Goal: Information Seeking & Learning: Learn about a topic

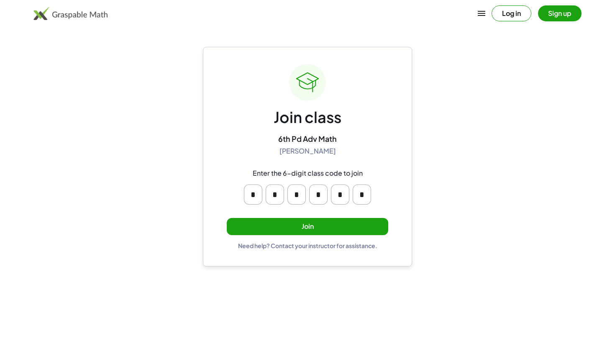
click at [322, 219] on button "Join" at bounding box center [307, 226] width 161 height 17
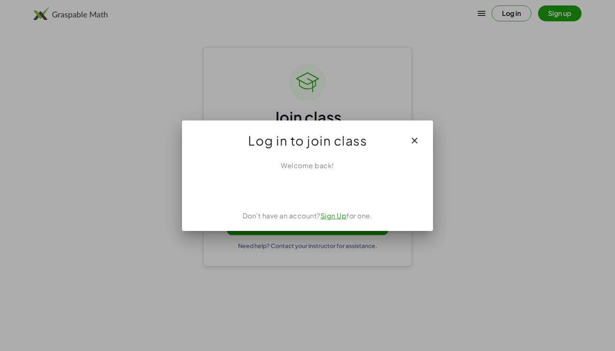
click at [298, 187] on div "Sign in with Google. Opens in new tab" at bounding box center [307, 189] width 77 height 18
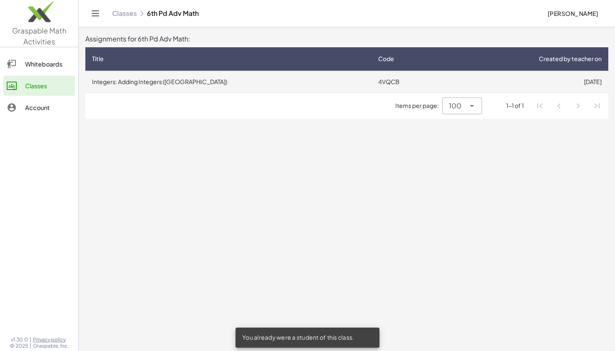
click at [400, 86] on td "4VQCB" at bounding box center [407, 82] width 73 height 22
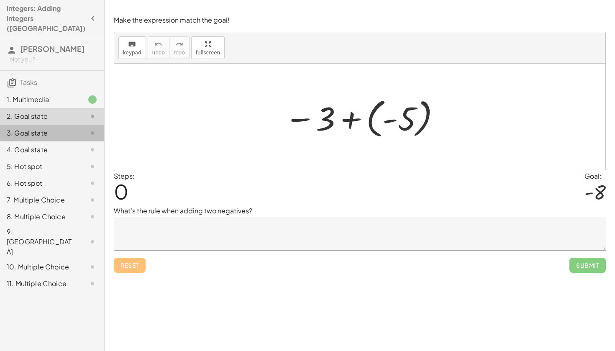
click at [55, 128] on div "3. Goal state" at bounding box center [40, 133] width 67 height 10
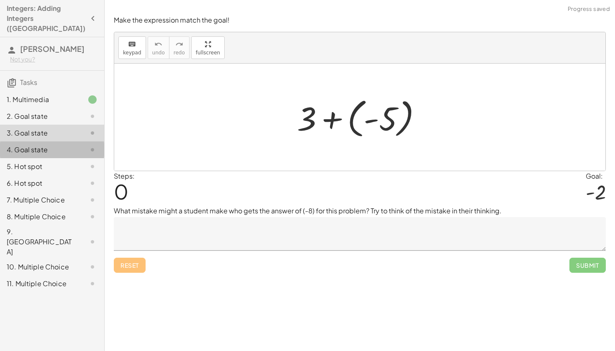
click at [54, 145] on div "4. Goal state" at bounding box center [40, 150] width 67 height 10
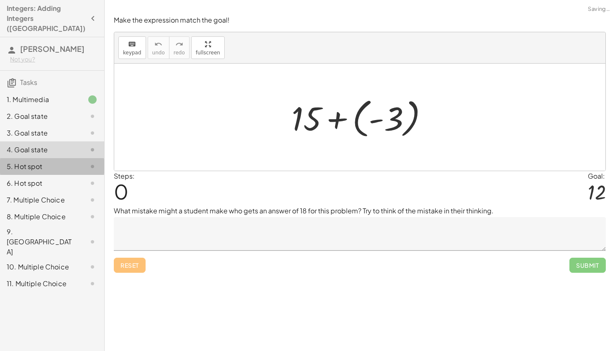
click at [57, 191] on div "5. Hot spot" at bounding box center [52, 199] width 104 height 17
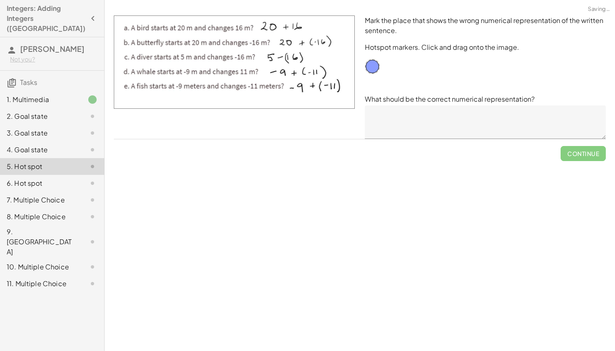
click at [50, 145] on div "4. Goal state" at bounding box center [40, 150] width 67 height 10
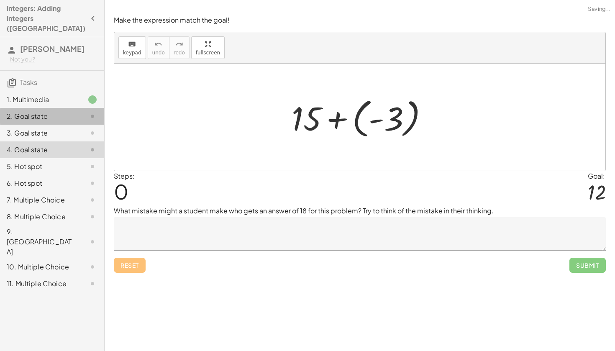
click at [51, 111] on div "2. Goal state" at bounding box center [40, 116] width 67 height 10
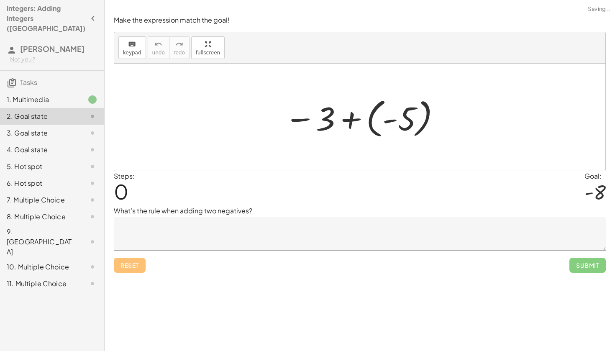
click at [55, 128] on div "3. Goal state" at bounding box center [40, 133] width 67 height 10
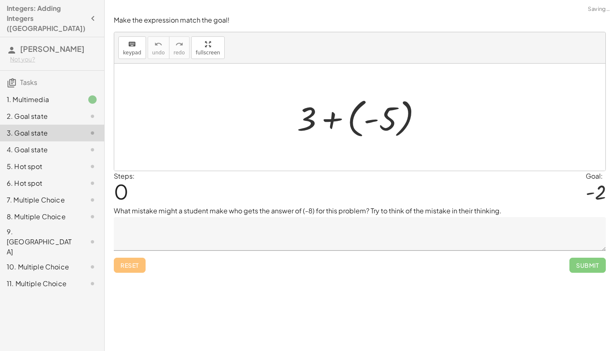
click at [56, 178] on div "6. Hot spot" at bounding box center [40, 183] width 67 height 10
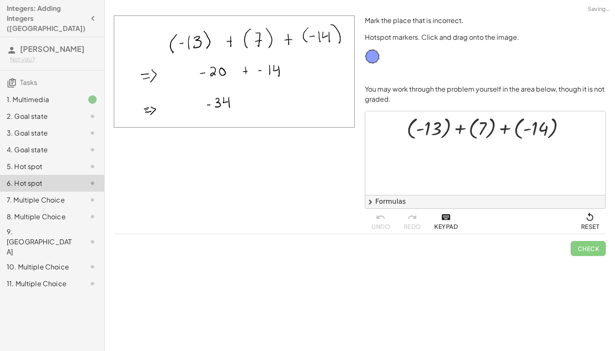
click at [51, 191] on div "5. Hot spot" at bounding box center [52, 199] width 104 height 17
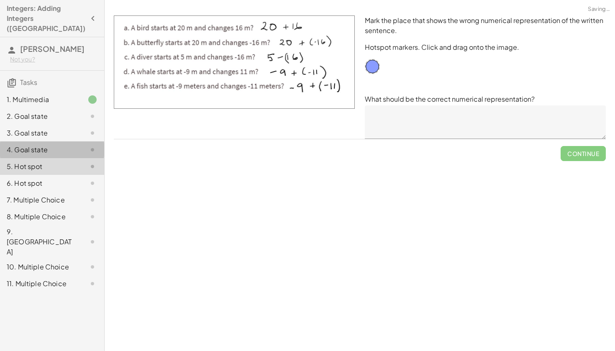
click at [54, 145] on div "4. Goal state" at bounding box center [40, 150] width 67 height 10
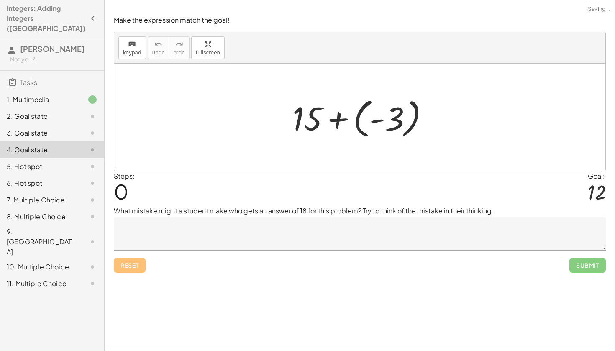
click at [48, 278] on div "11. Multiple Choice" at bounding box center [40, 283] width 67 height 10
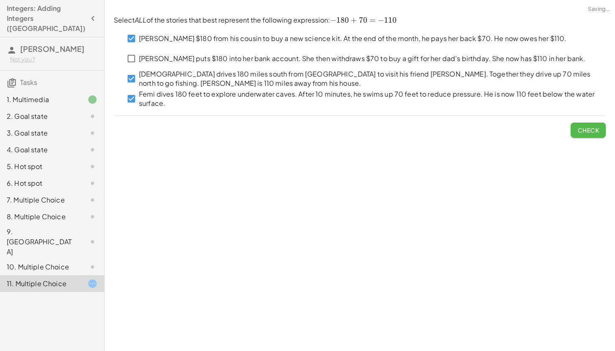
click at [582, 130] on span "Check" at bounding box center [588, 130] width 22 height 8
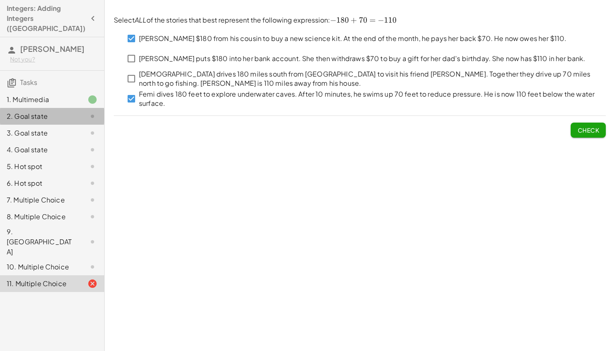
click at [51, 141] on div "2. Goal state" at bounding box center [52, 149] width 104 height 17
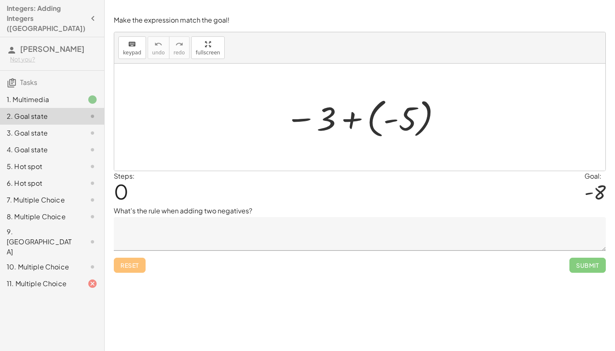
click at [62, 278] on div "11. Multiple Choice" at bounding box center [40, 283] width 67 height 10
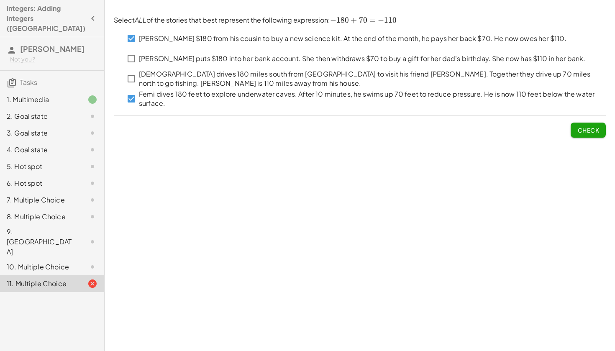
click at [45, 227] on div "9. [GEOGRAPHIC_DATA]" at bounding box center [40, 242] width 67 height 30
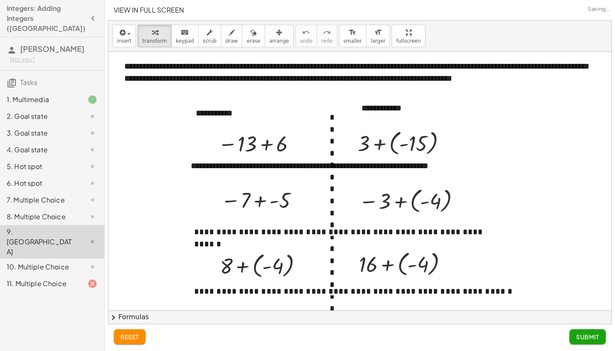
click at [69, 212] on div "8. Multiple Choice" at bounding box center [40, 217] width 67 height 10
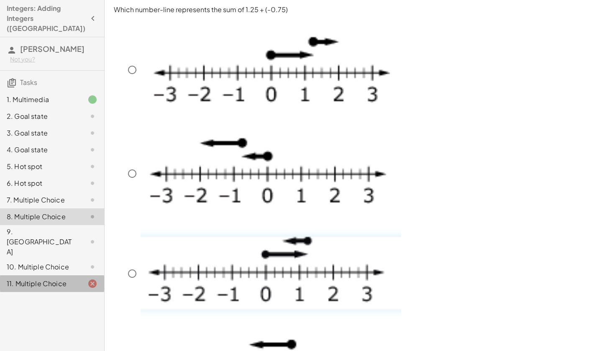
click at [44, 275] on div "11. Multiple Choice" at bounding box center [52, 283] width 104 height 17
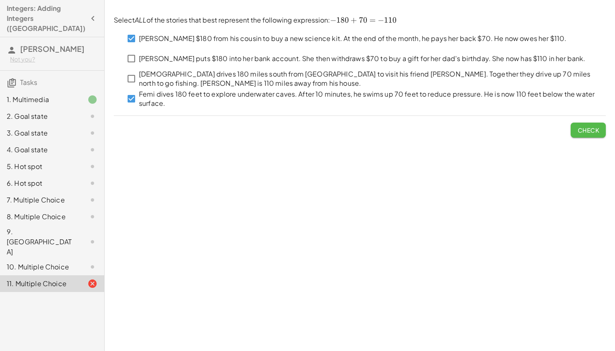
click at [586, 130] on span "Check" at bounding box center [588, 130] width 22 height 8
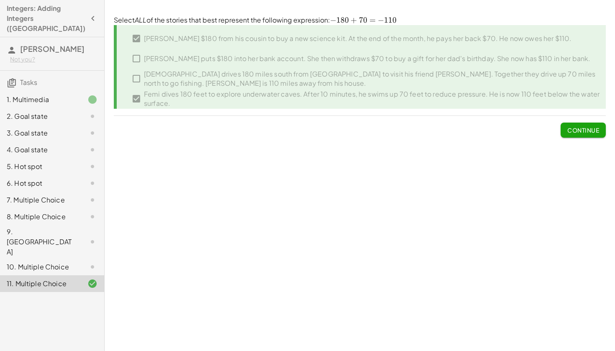
click at [566, 132] on button "Continue" at bounding box center [582, 129] width 45 height 15
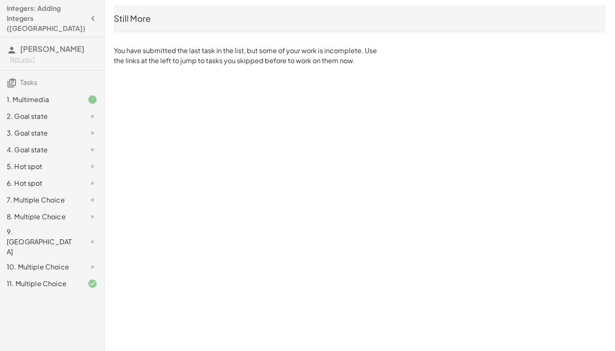
click at [73, 258] on div "10. Multiple Choice" at bounding box center [52, 266] width 104 height 17
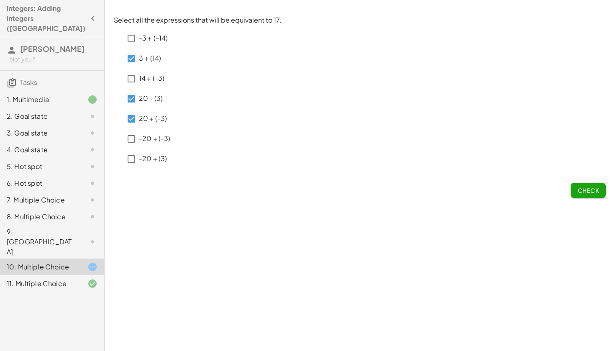
click at [569, 189] on div "Check" at bounding box center [360, 187] width 492 height 22
click at [585, 192] on span "Check" at bounding box center [588, 190] width 22 height 8
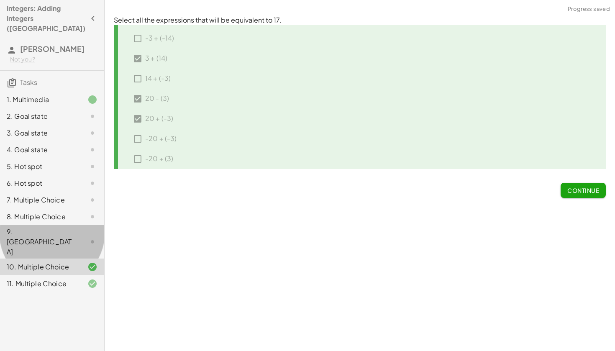
click at [62, 275] on div "9. [GEOGRAPHIC_DATA]" at bounding box center [52, 283] width 104 height 17
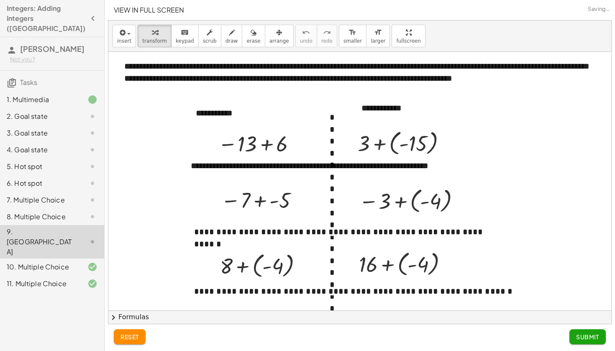
click at [63, 212] on div "8. Multiple Choice" at bounding box center [40, 217] width 67 height 10
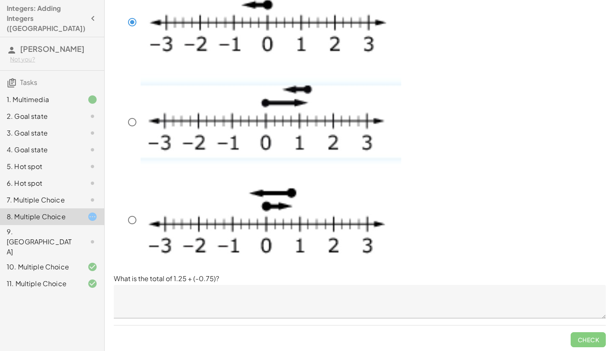
scroll to position [151, 0]
drag, startPoint x: 113, startPoint y: 277, endPoint x: 222, endPoint y: 280, distance: 108.7
click at [222, 280] on div "Which number-line represents the sum of 1.25 + (-0.75) What is the total of 1.2…" at bounding box center [360, 100] width 502 height 503
click at [222, 280] on p "What is the total of 1.25 + (-0.75)?" at bounding box center [360, 279] width 492 height 10
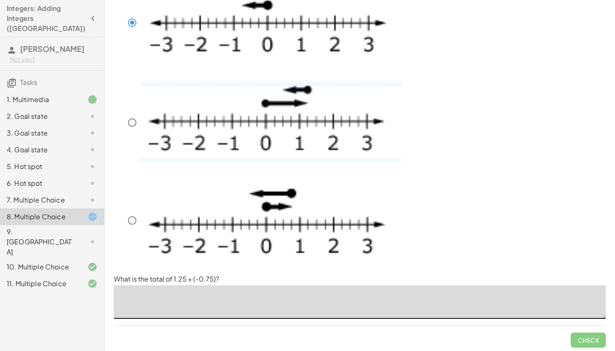
click at [229, 291] on textarea at bounding box center [360, 301] width 492 height 33
type textarea "*"
type textarea "***"
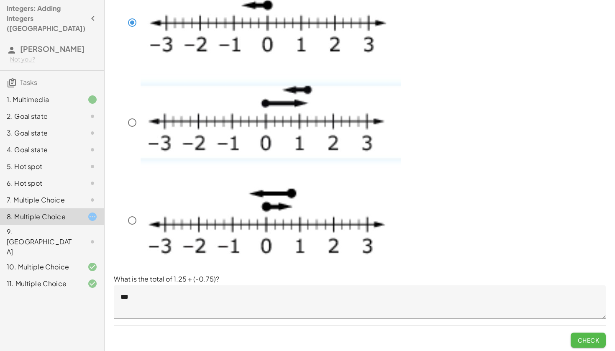
click at [598, 336] on span "Check" at bounding box center [588, 340] width 22 height 8
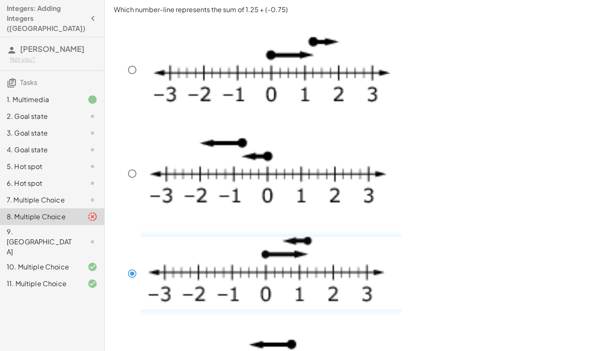
scroll to position [0, 0]
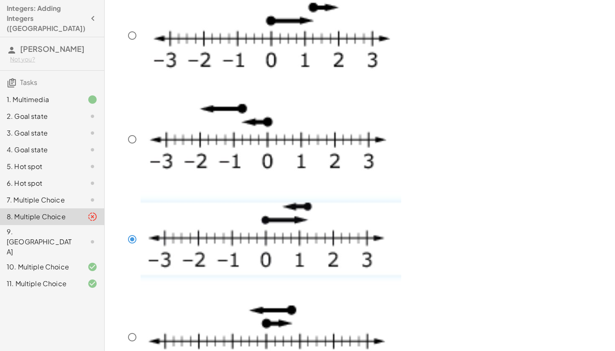
click at [284, 224] on img at bounding box center [270, 238] width 260 height 94
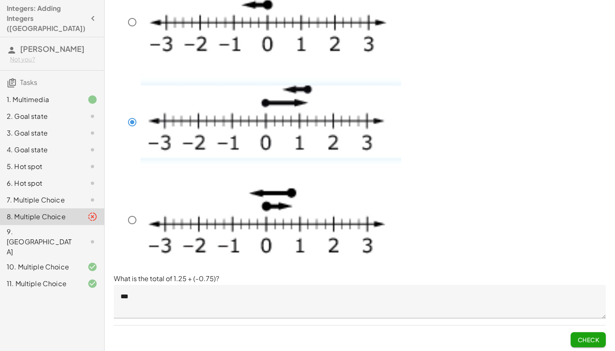
scroll to position [151, 0]
click at [590, 339] on span "Check" at bounding box center [588, 340] width 22 height 8
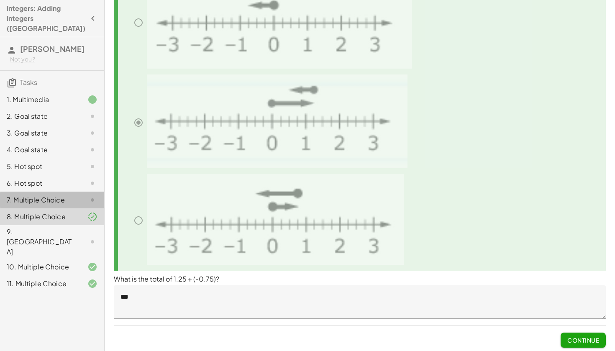
click at [79, 195] on div at bounding box center [85, 200] width 23 height 10
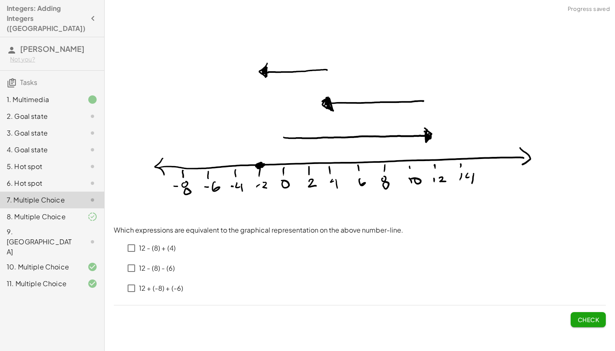
click at [82, 178] on div at bounding box center [85, 183] width 23 height 10
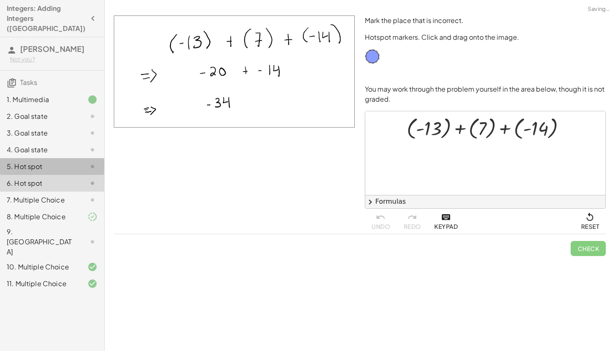
click at [76, 161] on div at bounding box center [85, 166] width 23 height 10
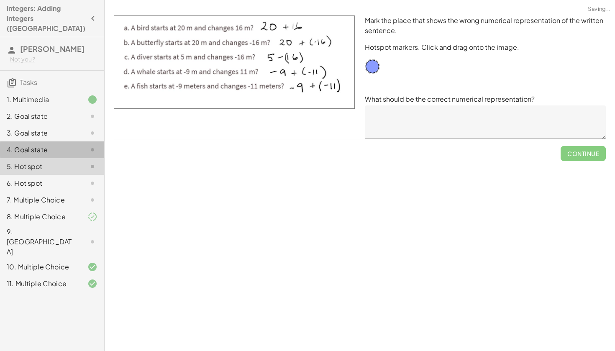
click at [73, 145] on div "4. Goal state" at bounding box center [40, 150] width 67 height 10
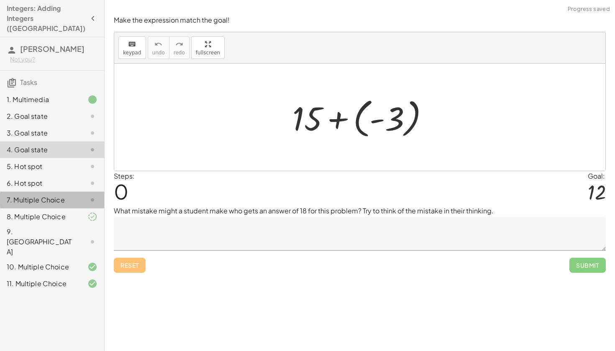
click at [67, 195] on div "7. Multiple Choice" at bounding box center [40, 200] width 67 height 10
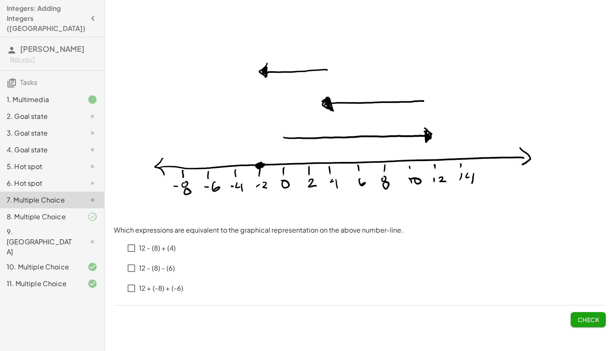
click at [167, 245] on p "12 - (8) + (4)" at bounding box center [157, 248] width 37 height 10
click at [574, 319] on button "Check" at bounding box center [587, 319] width 35 height 15
click at [139, 247] on p "12 - (8) + (4)" at bounding box center [157, 248] width 37 height 10
click at [596, 317] on span "Check" at bounding box center [588, 320] width 22 height 8
click at [577, 322] on span "Check" at bounding box center [588, 320] width 22 height 8
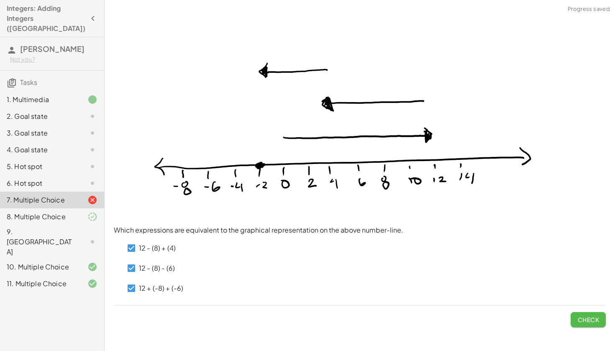
click at [595, 326] on button "Check" at bounding box center [587, 319] width 35 height 15
click at [596, 318] on span "Check" at bounding box center [588, 320] width 22 height 8
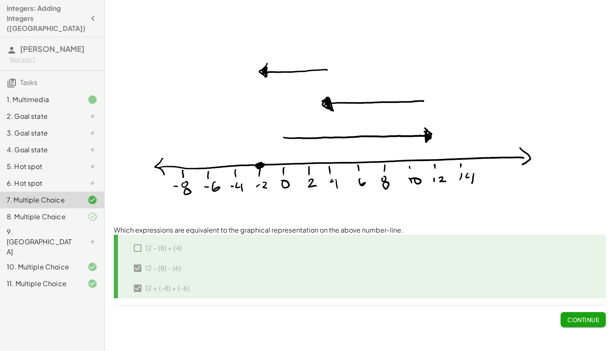
click at [72, 197] on div "7. Multiple Choice" at bounding box center [52, 199] width 104 height 17
click at [75, 258] on div "8. Multiple Choice" at bounding box center [52, 266] width 104 height 17
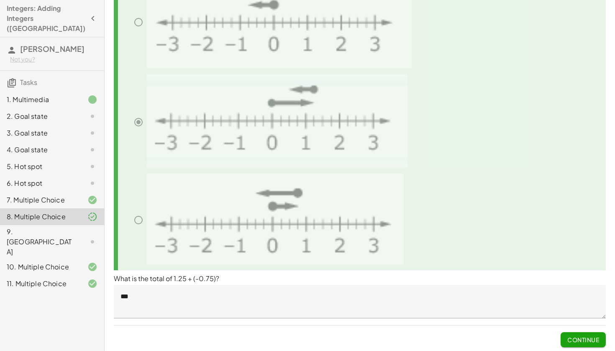
scroll to position [151, 0]
click at [191, 310] on textarea "***" at bounding box center [360, 301] width 492 height 33
click at [581, 336] on span "Continue" at bounding box center [583, 340] width 32 height 8
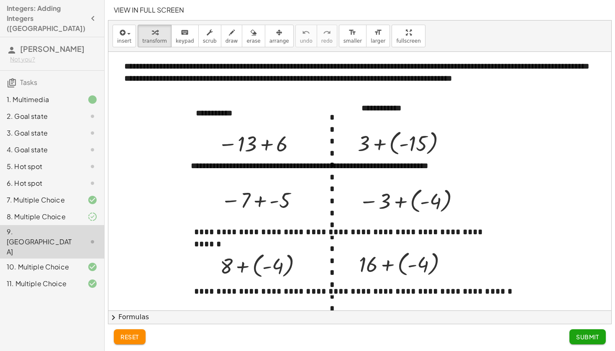
click at [61, 178] on div "6. Hot spot" at bounding box center [40, 183] width 67 height 10
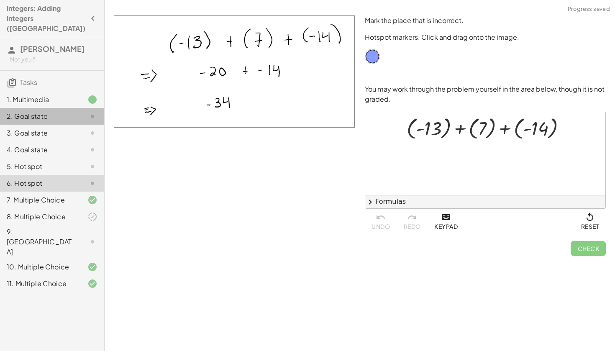
click at [66, 111] on div "2. Goal state" at bounding box center [40, 116] width 67 height 10
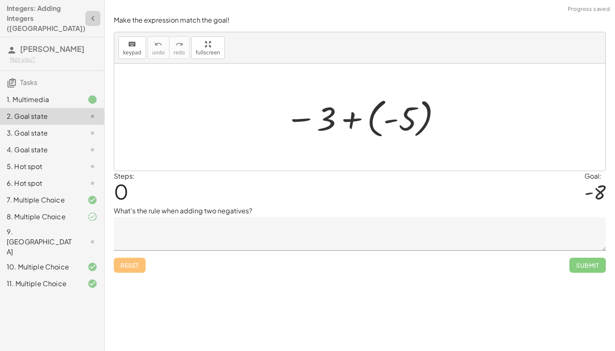
click at [95, 11] on button "button" at bounding box center [92, 18] width 15 height 15
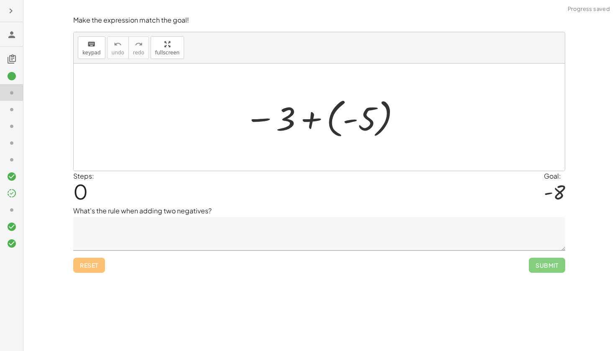
click at [10, 13] on icon "button" at bounding box center [11, 11] width 10 height 10
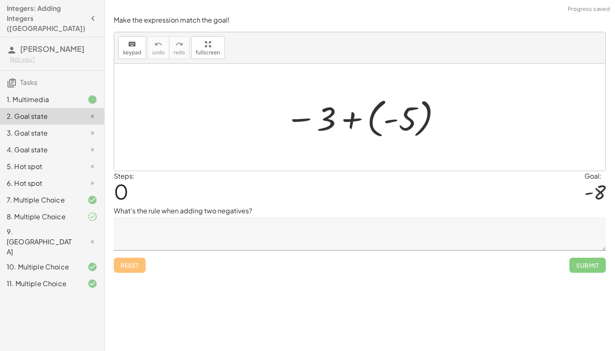
click at [41, 44] on span "[PERSON_NAME]" at bounding box center [52, 49] width 64 height 10
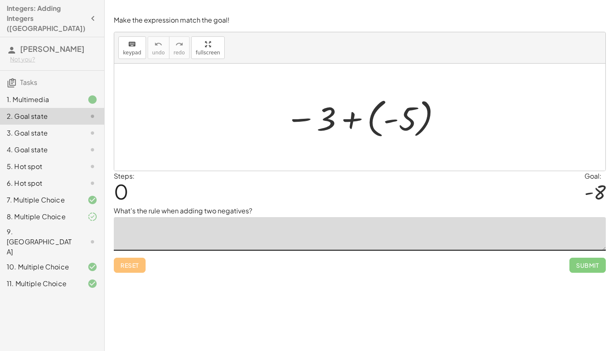
click at [206, 219] on textarea at bounding box center [360, 233] width 492 height 33
click at [522, 2] on div at bounding box center [360, 5] width 510 height 10
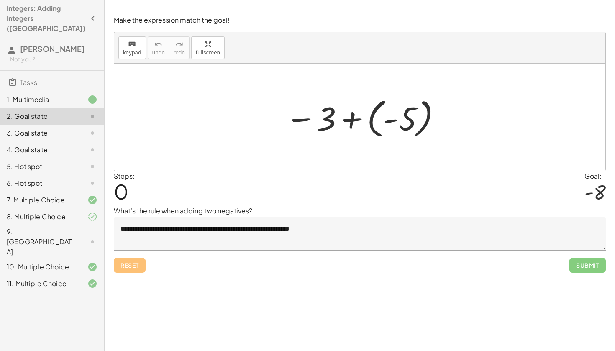
click at [355, 236] on textarea "**********" at bounding box center [360, 233] width 492 height 33
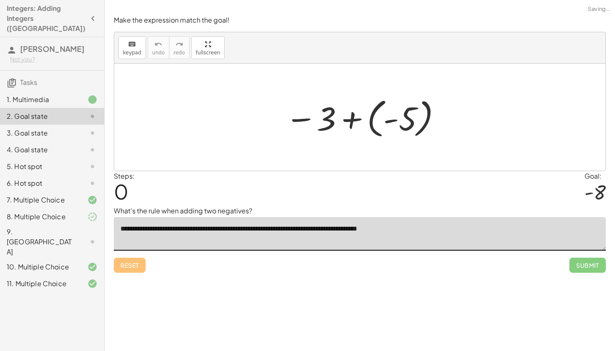
click at [562, 246] on textarea "**********" at bounding box center [360, 233] width 492 height 33
click at [507, 232] on textarea "**********" at bounding box center [360, 233] width 492 height 33
type textarea "**********"
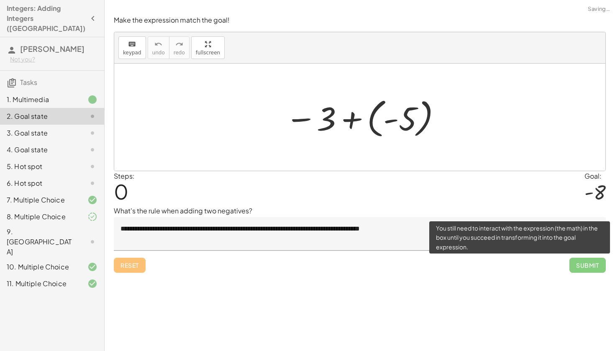
click at [579, 258] on span "Submit" at bounding box center [587, 265] width 36 height 15
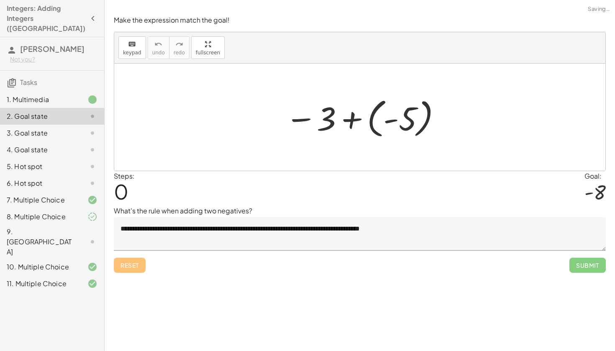
click at [365, 122] on div at bounding box center [363, 117] width 165 height 46
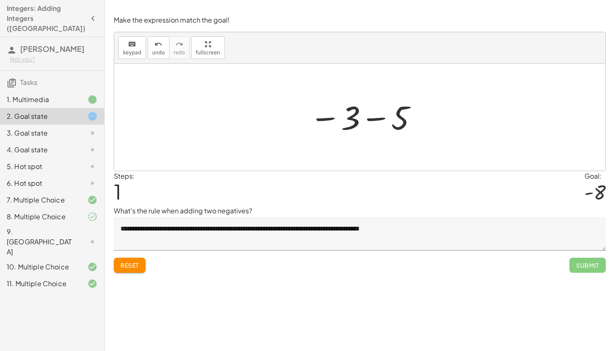
click at [363, 118] on div at bounding box center [363, 117] width 117 height 41
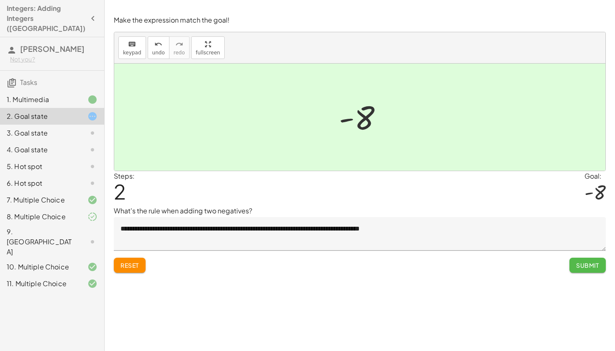
click at [583, 267] on span "Submit" at bounding box center [587, 265] width 23 height 8
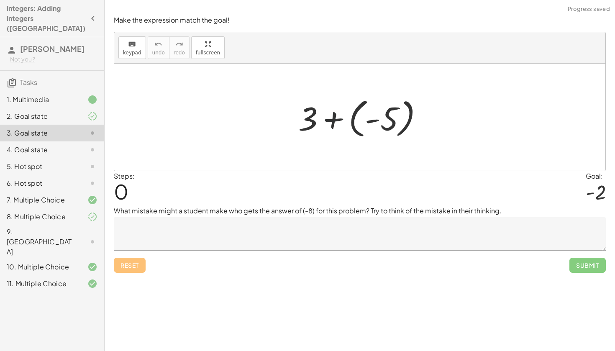
click at [348, 125] on div at bounding box center [364, 117] width 140 height 46
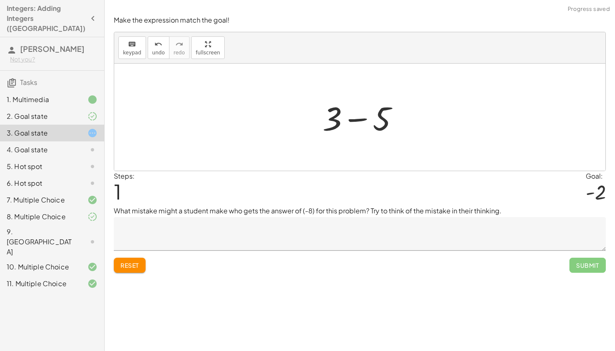
click at [353, 120] on div at bounding box center [363, 117] width 91 height 43
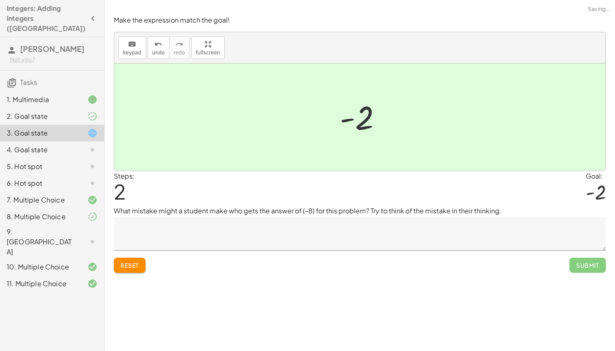
click at [131, 260] on button "Reset" at bounding box center [130, 265] width 32 height 15
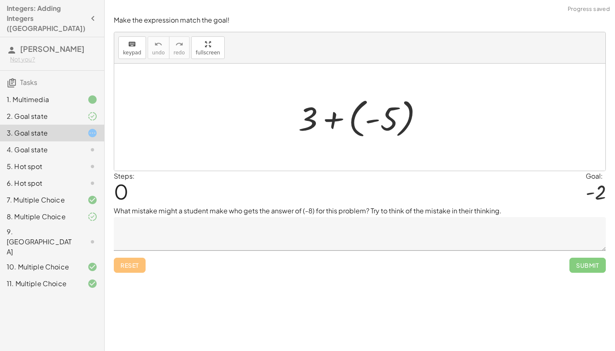
click at [376, 110] on div at bounding box center [364, 117] width 140 height 46
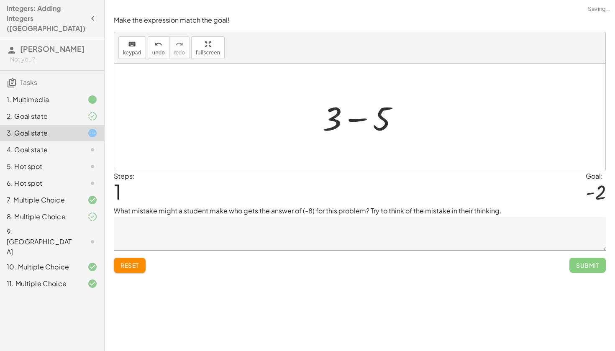
click at [123, 269] on button "Reset" at bounding box center [130, 265] width 32 height 15
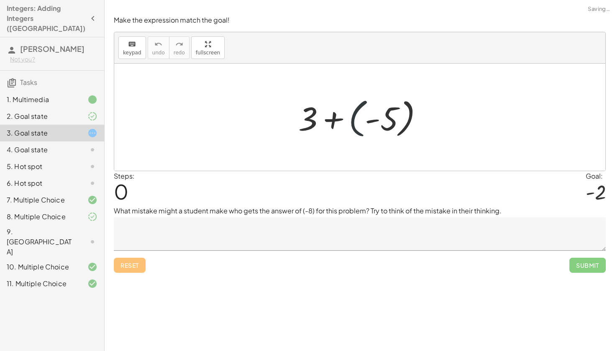
click at [357, 117] on div at bounding box center [364, 117] width 140 height 46
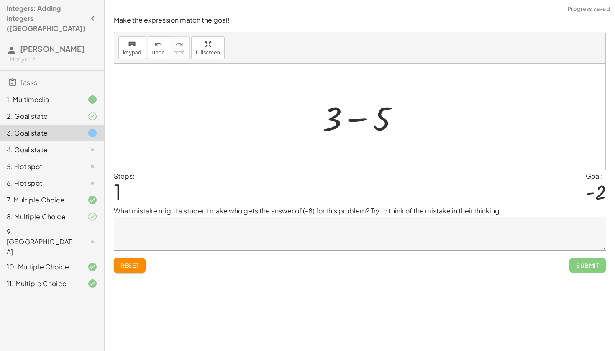
click at [131, 263] on span "Reset" at bounding box center [129, 265] width 18 height 8
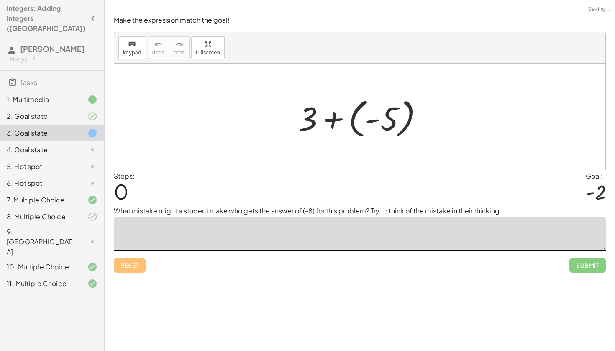
click at [246, 229] on textarea at bounding box center [360, 233] width 492 height 33
click at [394, 107] on div at bounding box center [364, 117] width 140 height 46
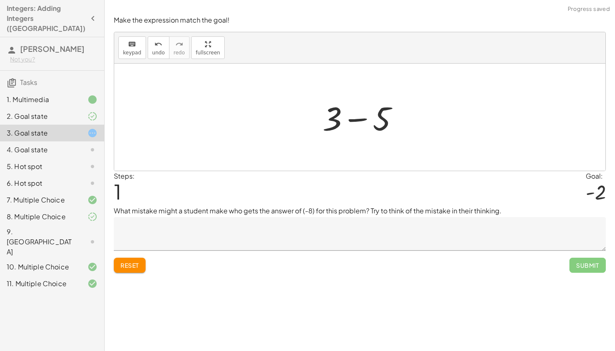
click at [129, 261] on span "Reset" at bounding box center [129, 265] width 18 height 8
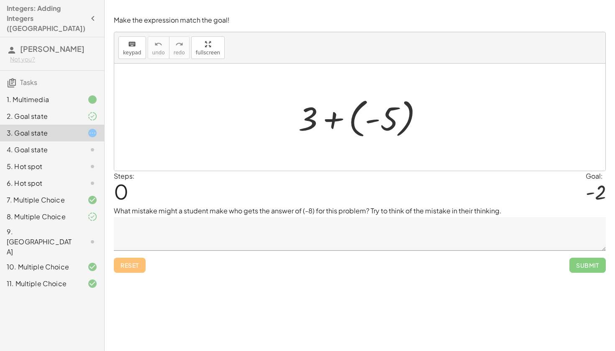
click at [251, 226] on textarea at bounding box center [360, 233] width 492 height 33
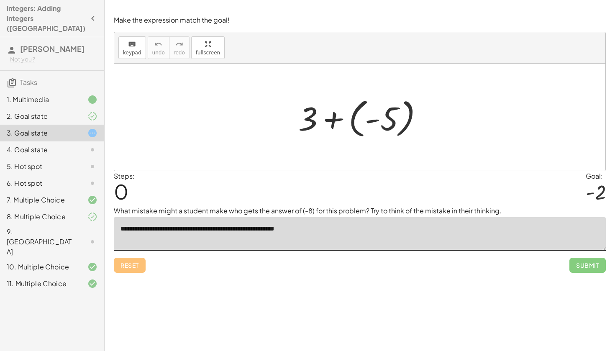
click at [311, 230] on textarea "**********" at bounding box center [360, 233] width 492 height 33
click at [314, 229] on textarea "**********" at bounding box center [360, 233] width 492 height 33
type textarea "**********"
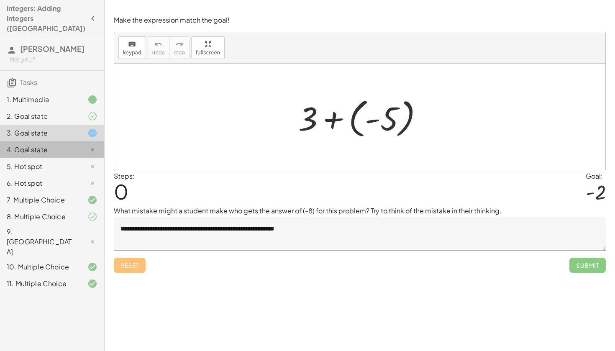
click at [67, 145] on div "4. Goal state" at bounding box center [40, 150] width 67 height 10
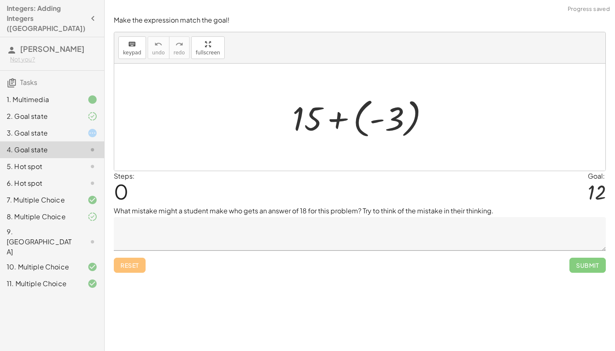
click at [323, 124] on div at bounding box center [363, 117] width 151 height 46
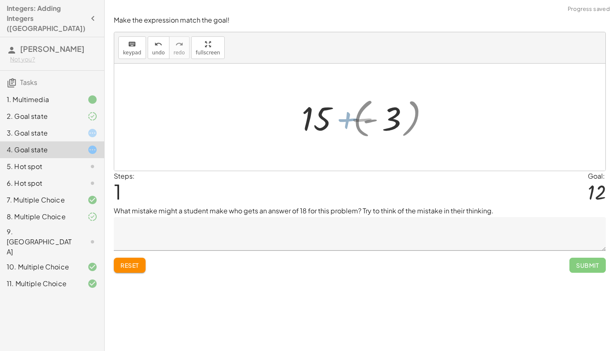
click at [323, 124] on div at bounding box center [363, 117] width 103 height 43
click at [340, 125] on div at bounding box center [363, 117] width 103 height 43
click at [358, 119] on div at bounding box center [363, 117] width 103 height 43
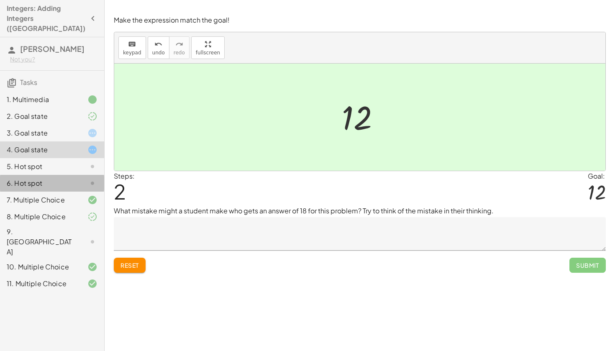
click at [74, 178] on div "6. Hot spot" at bounding box center [40, 183] width 67 height 10
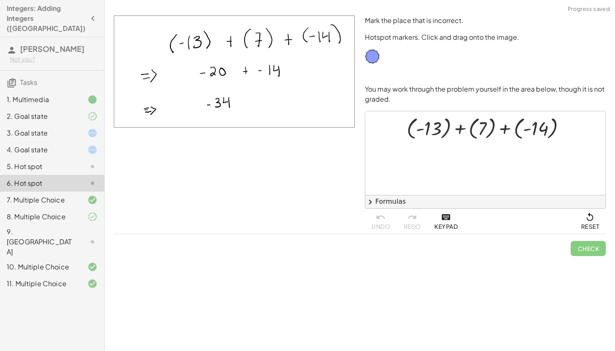
click at [247, 38] on img at bounding box center [234, 71] width 241 height 112
click at [66, 111] on div "2. Goal state" at bounding box center [40, 116] width 67 height 10
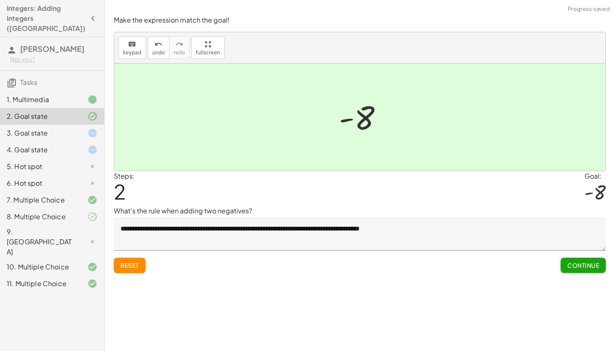
click at [63, 145] on div "4. Goal state" at bounding box center [40, 150] width 67 height 10
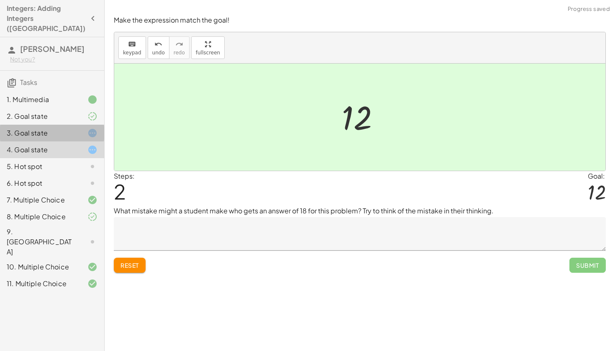
click at [92, 128] on icon at bounding box center [92, 133] width 10 height 10
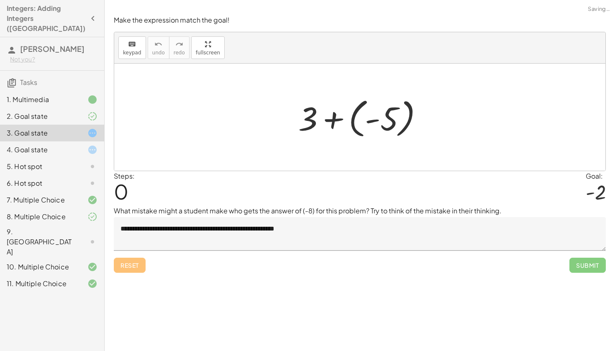
click at [289, 97] on div "+ 3 + ( - 5 )" at bounding box center [360, 117] width 148 height 51
click at [342, 112] on div at bounding box center [364, 117] width 140 height 46
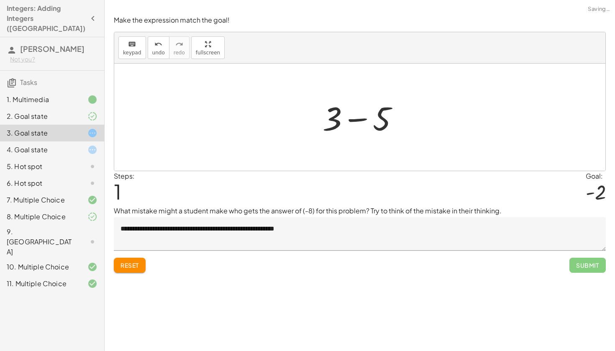
click at [386, 109] on div at bounding box center [363, 117] width 91 height 43
